Goal: Information Seeking & Learning: Understand process/instructions

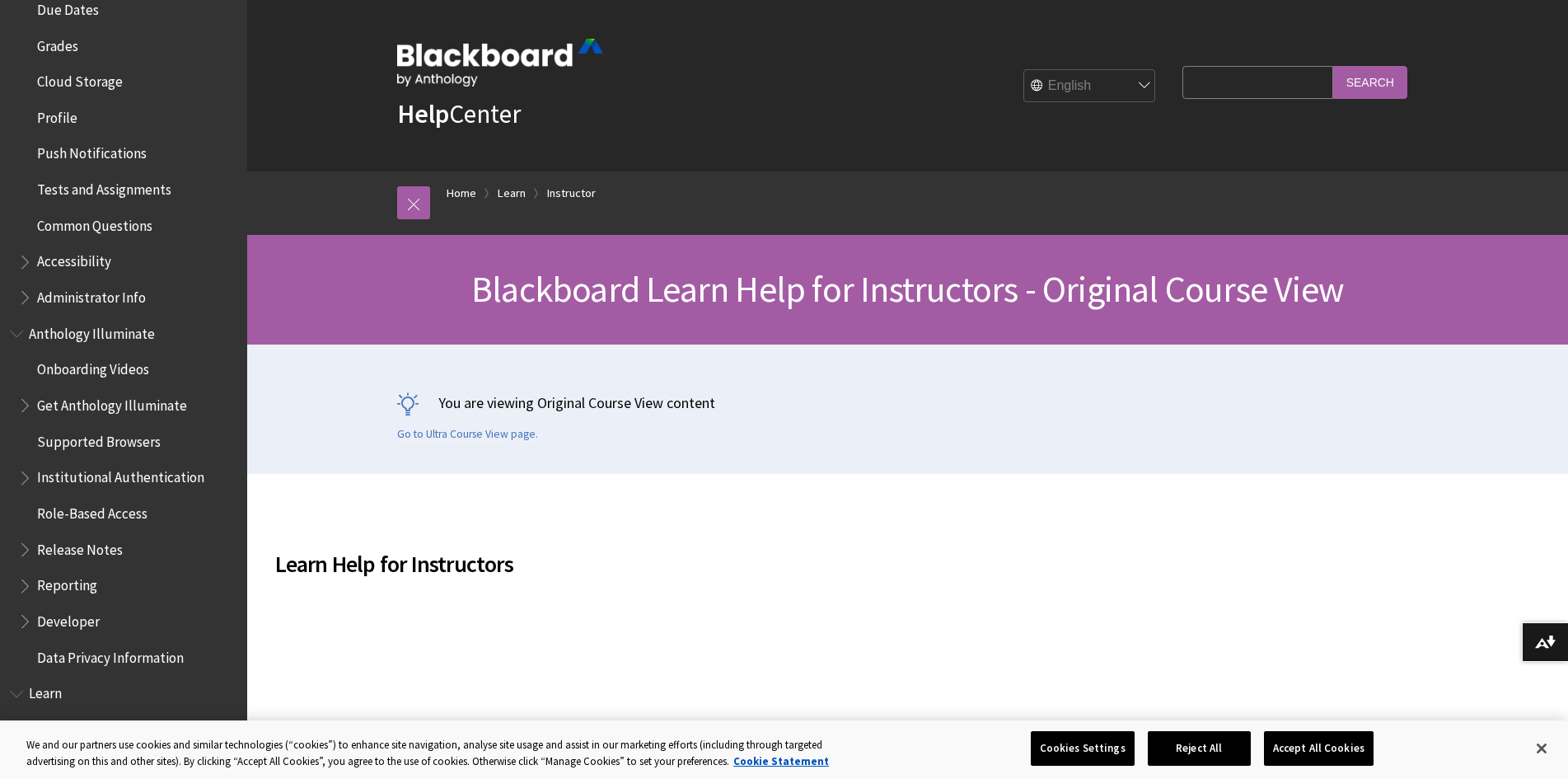
scroll to position [577, 0]
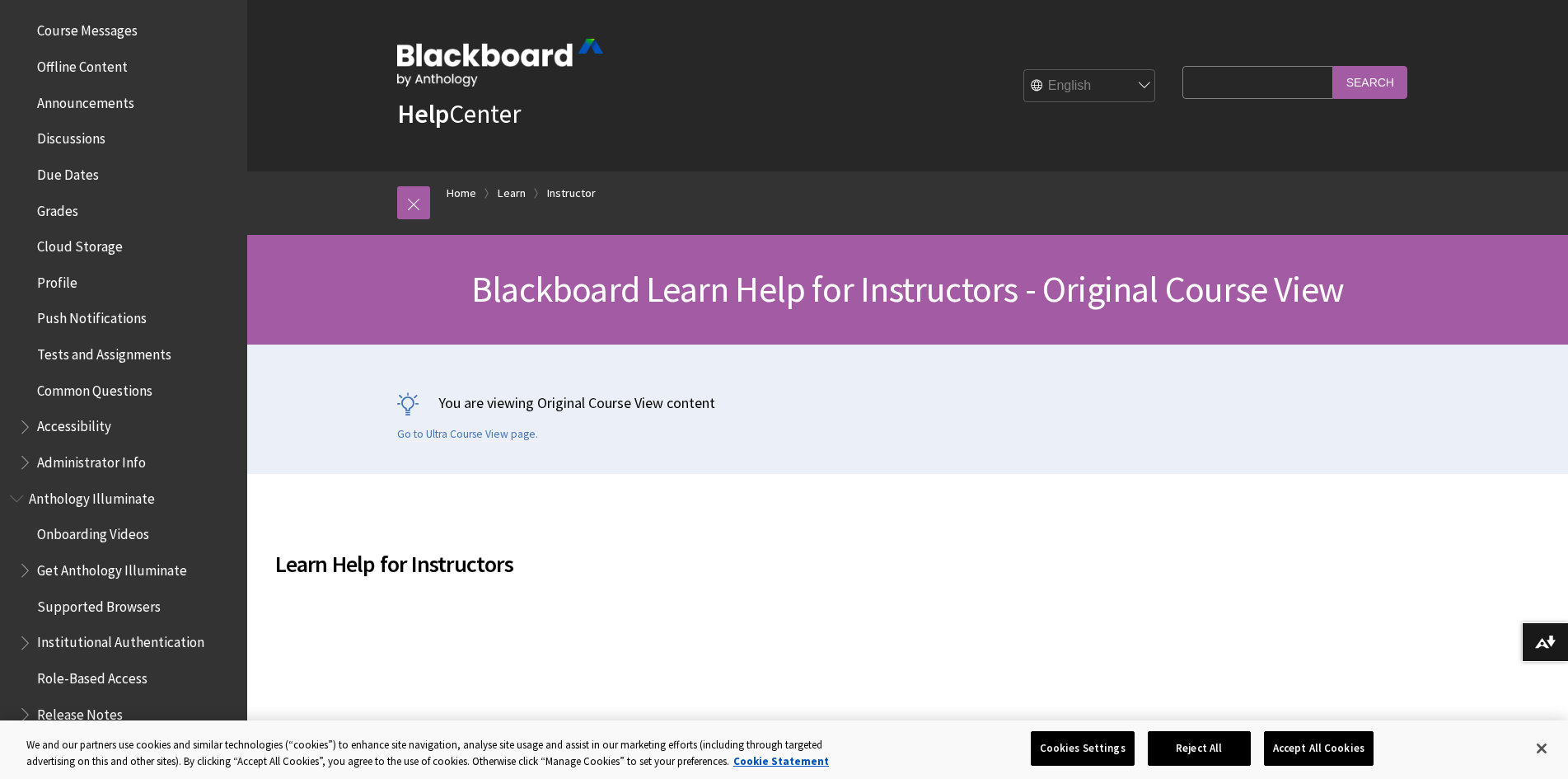
click at [91, 354] on span "Tests and Assignments" at bounding box center [103, 351] width 134 height 23
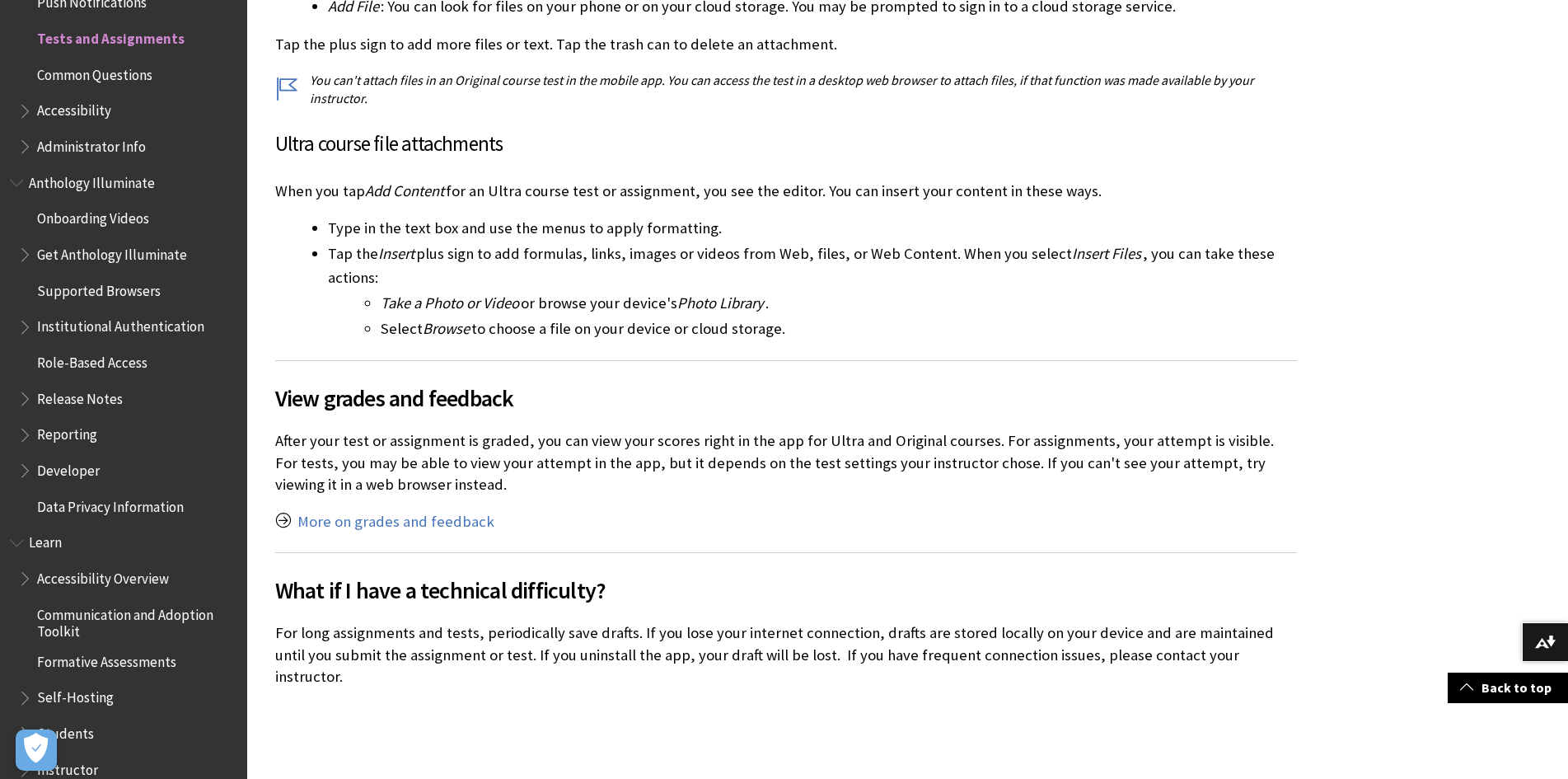
scroll to position [3131, 0]
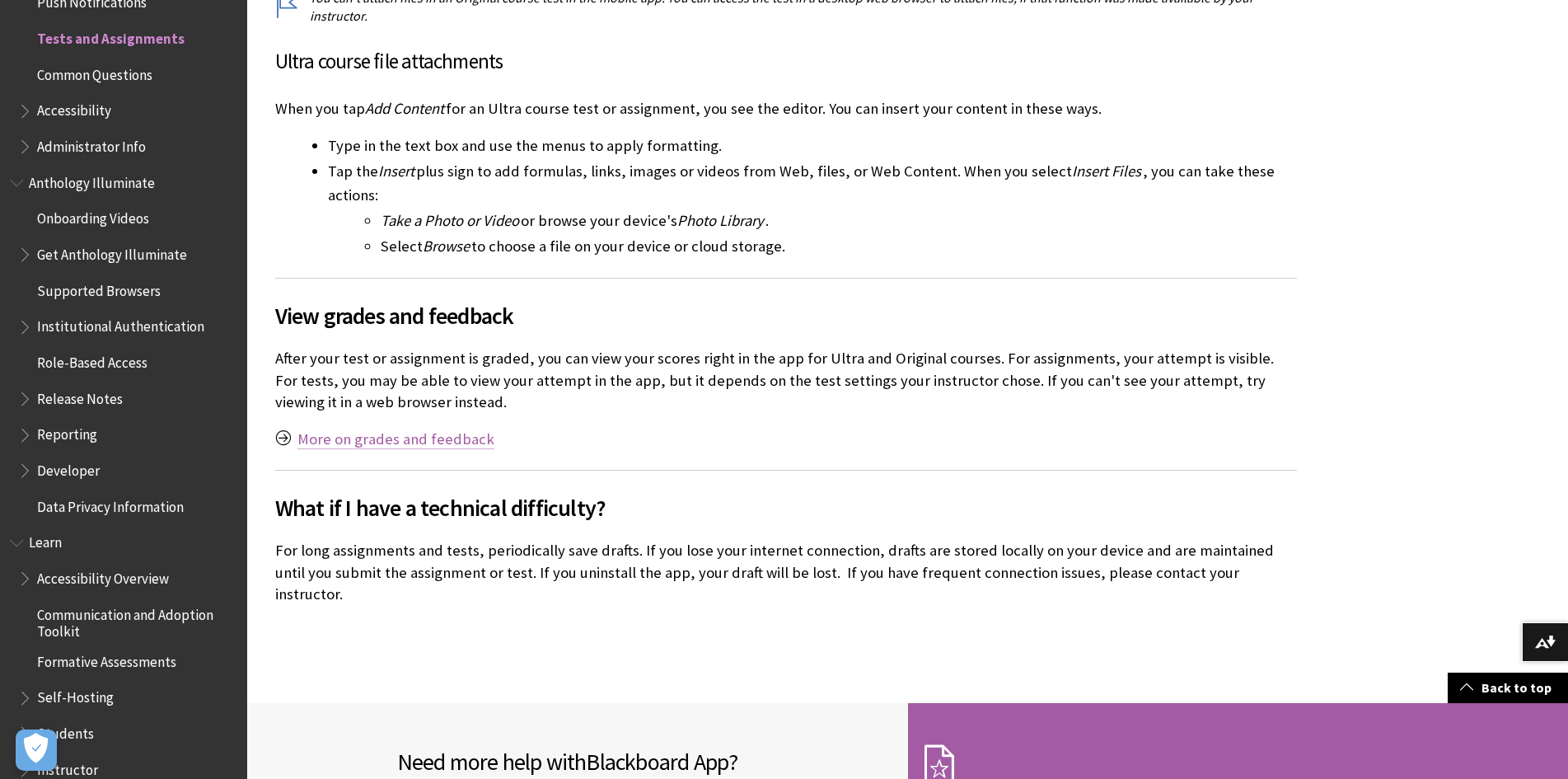
click at [405, 441] on link "More on grades and feedback" at bounding box center [396, 440] width 197 height 20
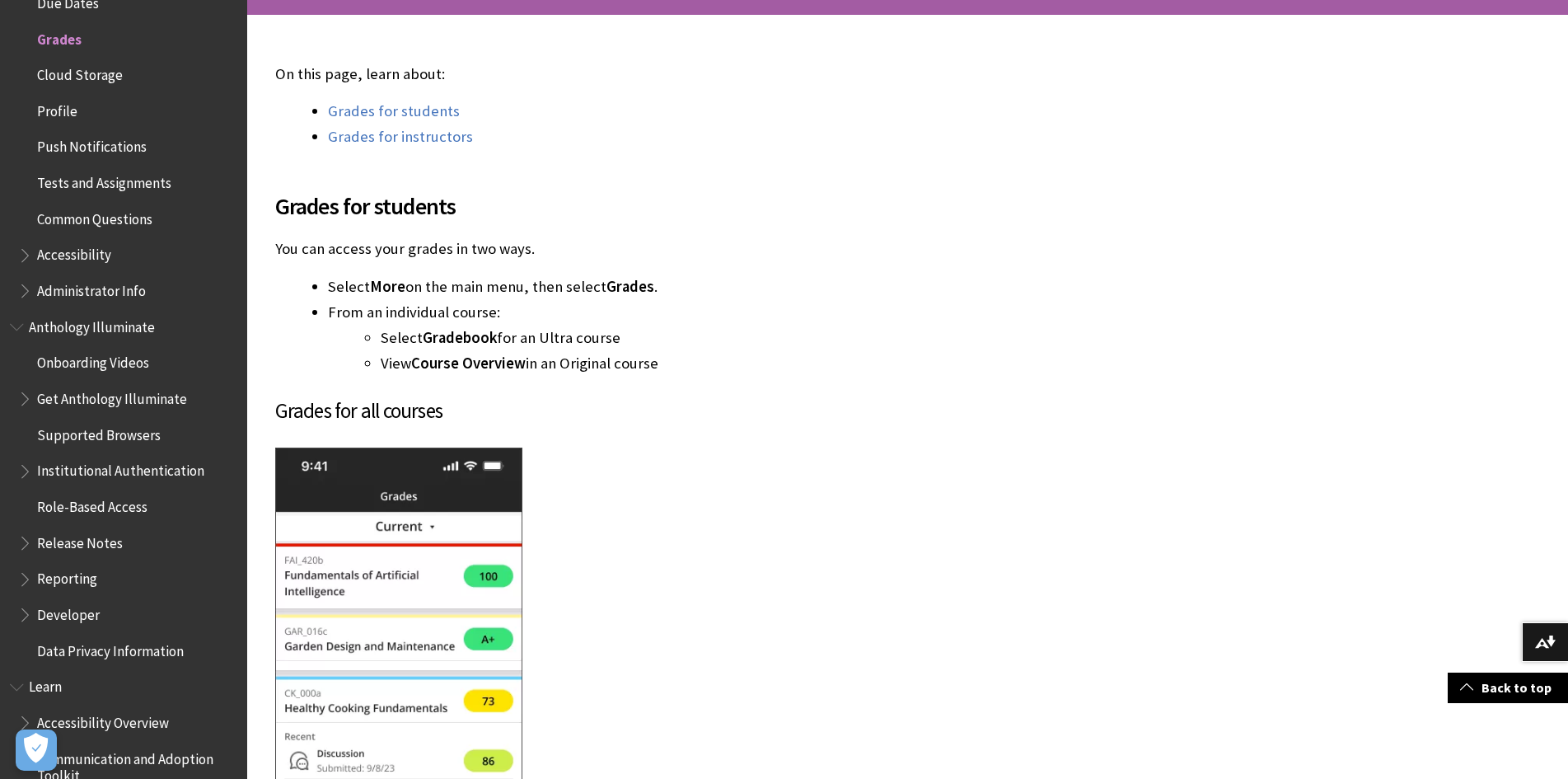
scroll to position [165, 0]
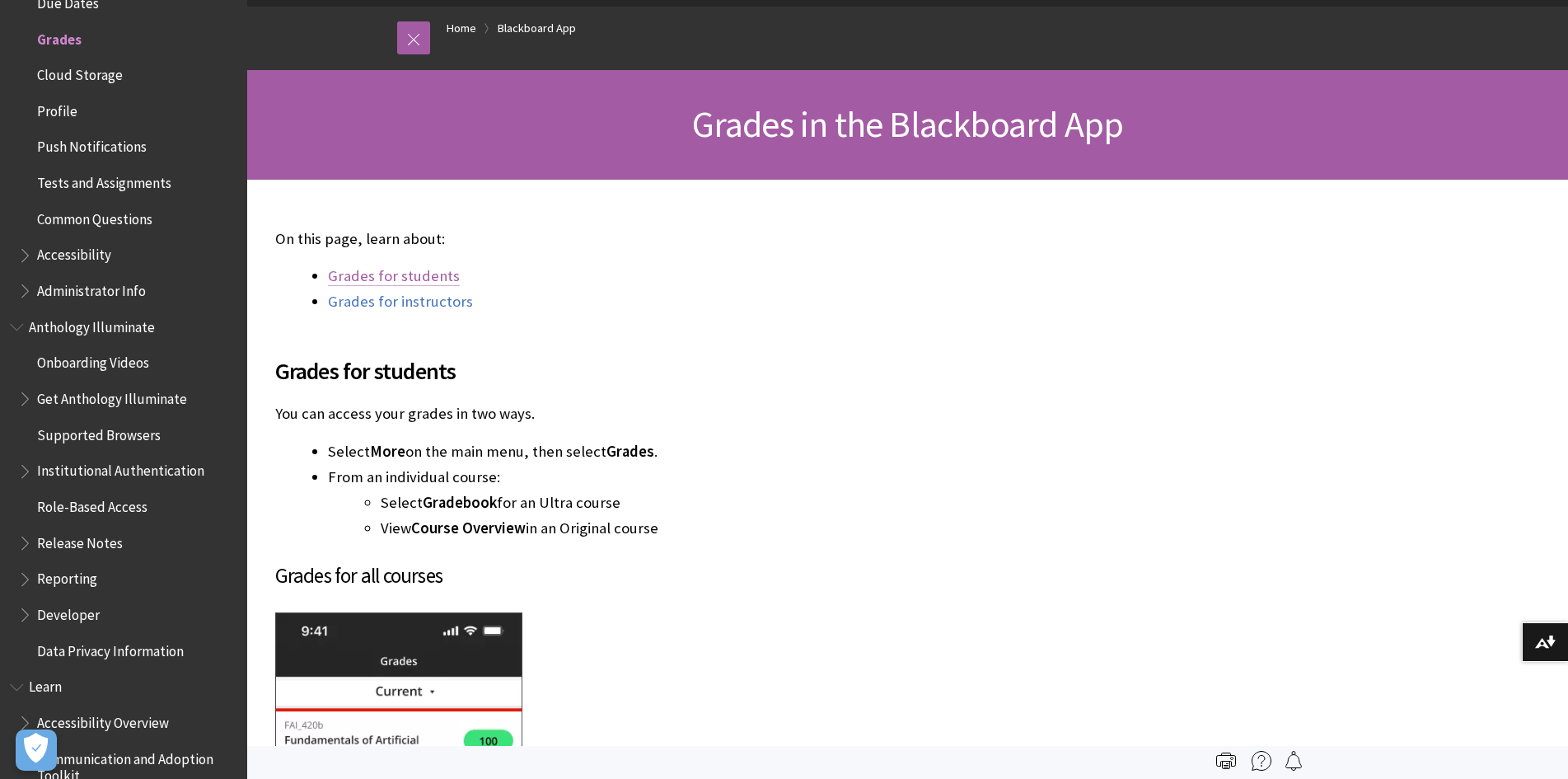
click at [420, 274] on link "Grades for students" at bounding box center [394, 276] width 132 height 20
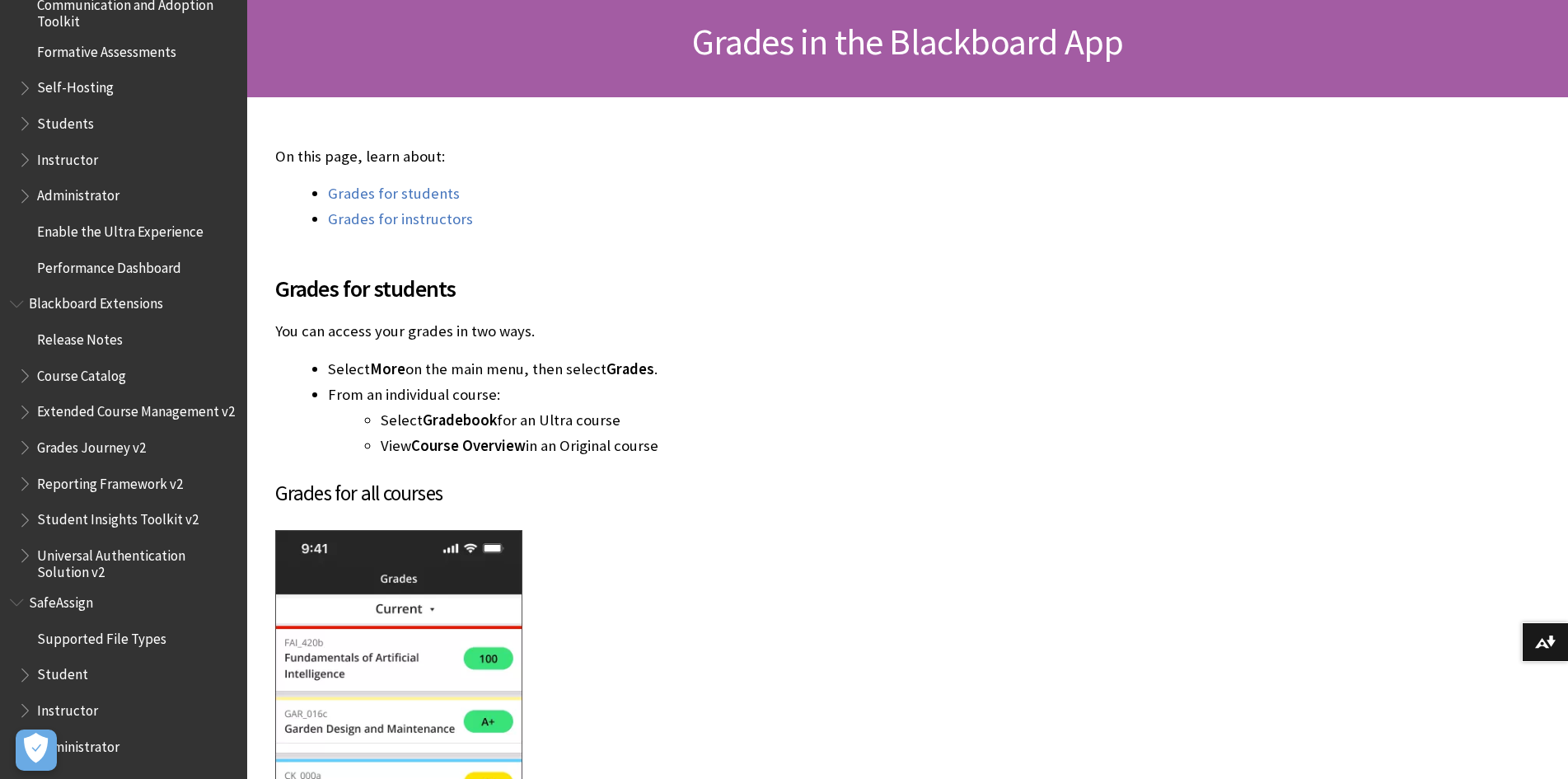
scroll to position [329, 0]
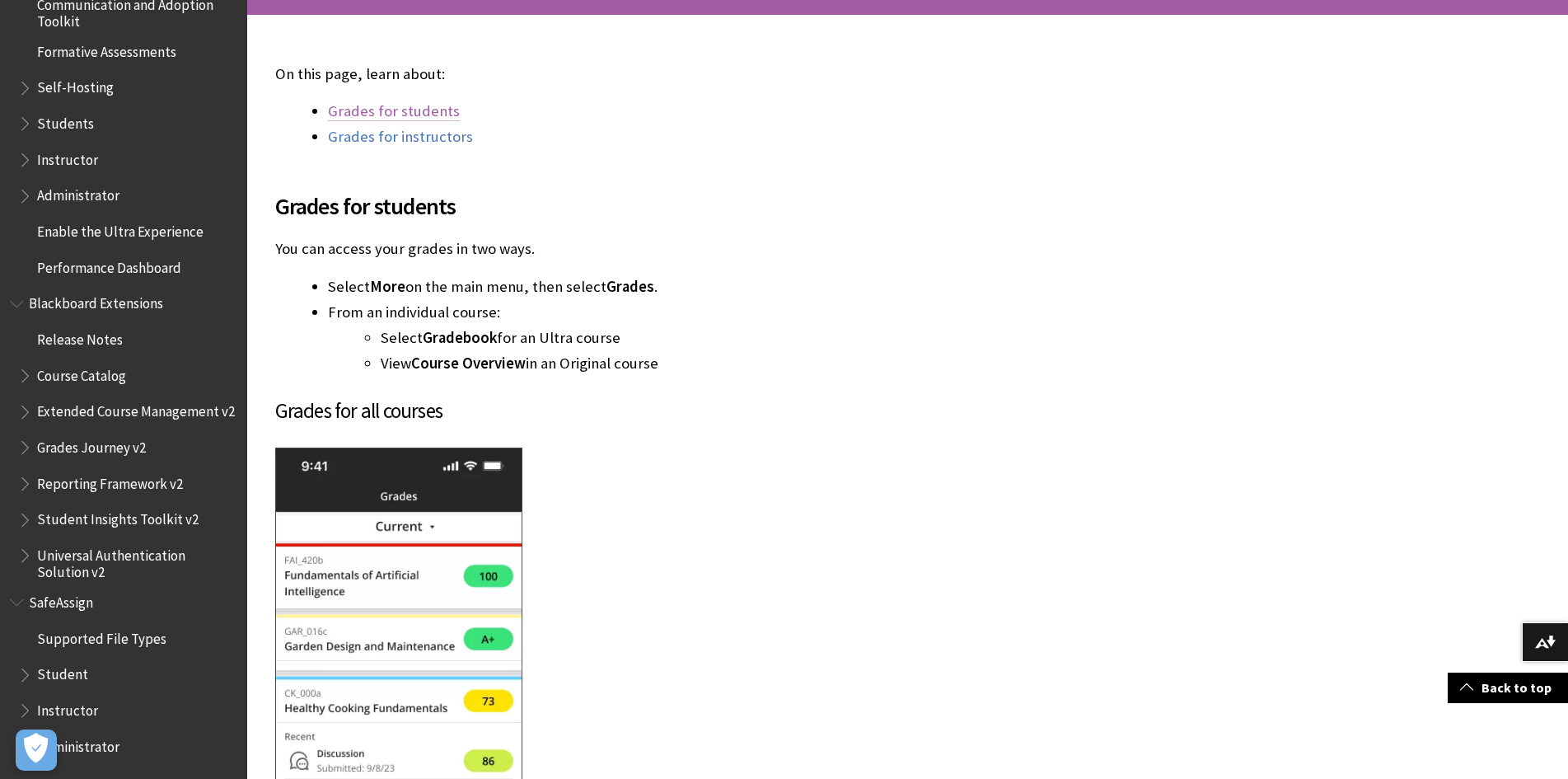
click at [393, 110] on link "Grades for students" at bounding box center [394, 112] width 132 height 20
